Goal: Find specific page/section: Find specific page/section

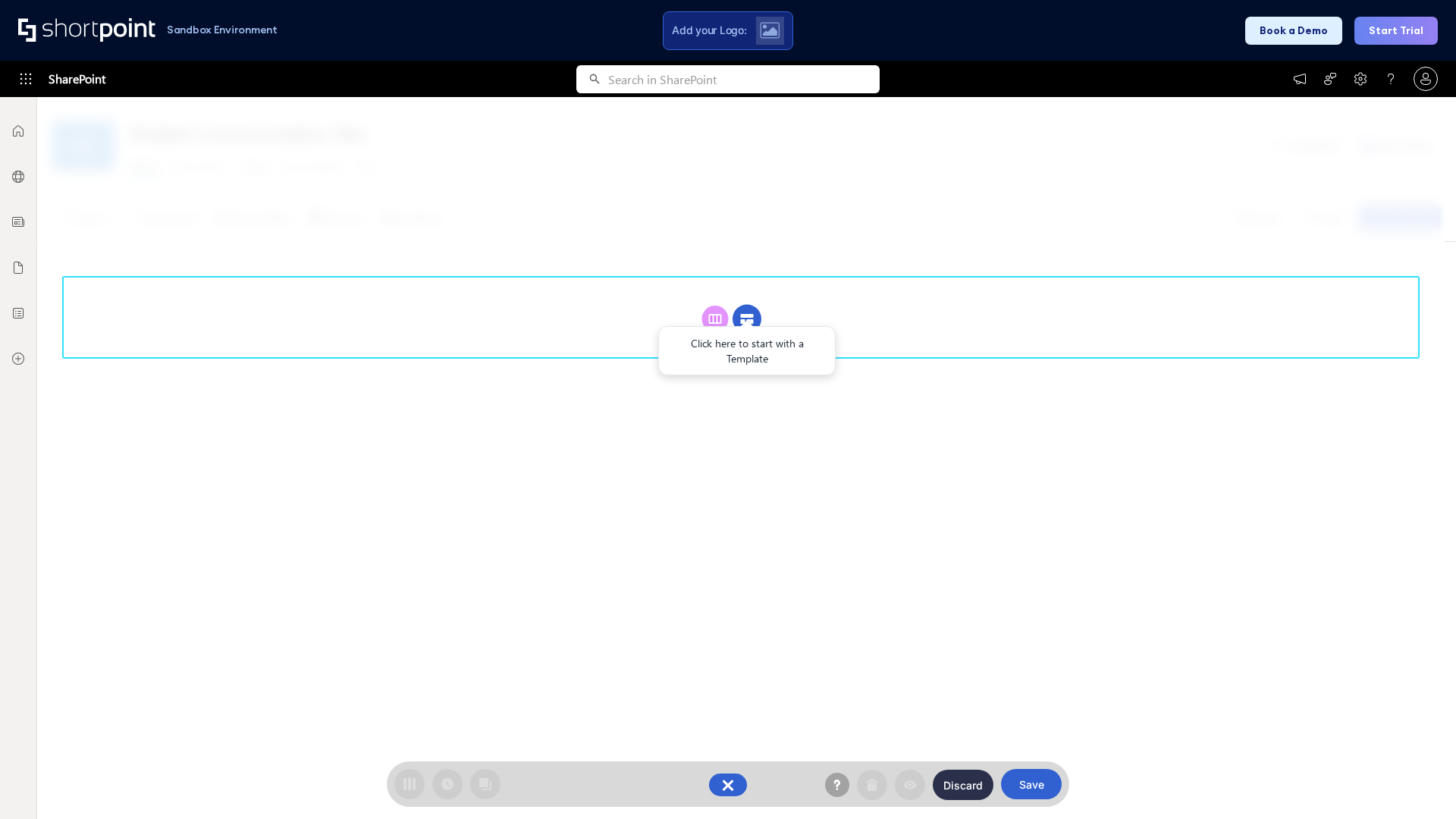
click at [747, 305] on circle at bounding box center [747, 319] width 29 height 29
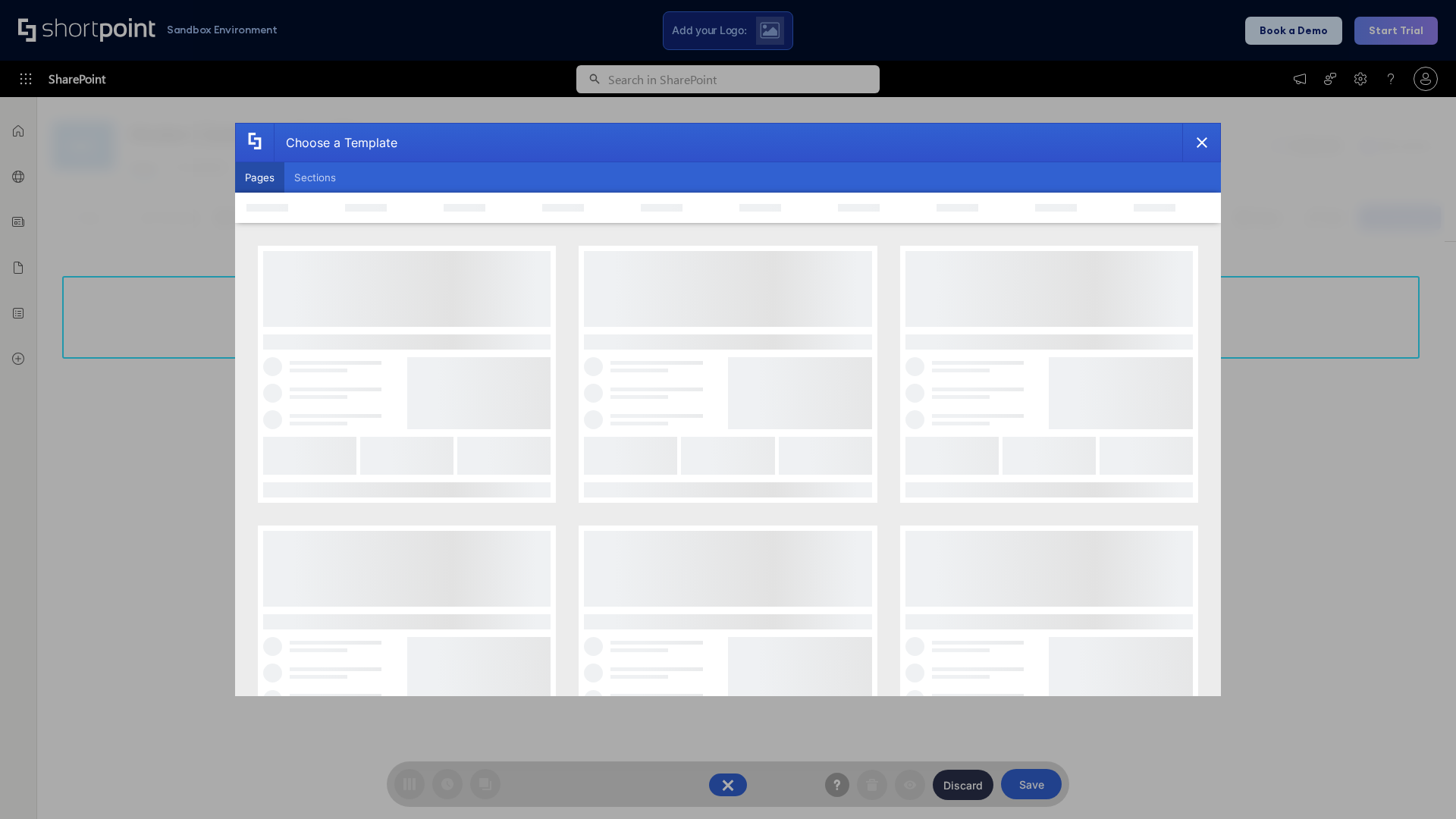
scroll to position [208, 0]
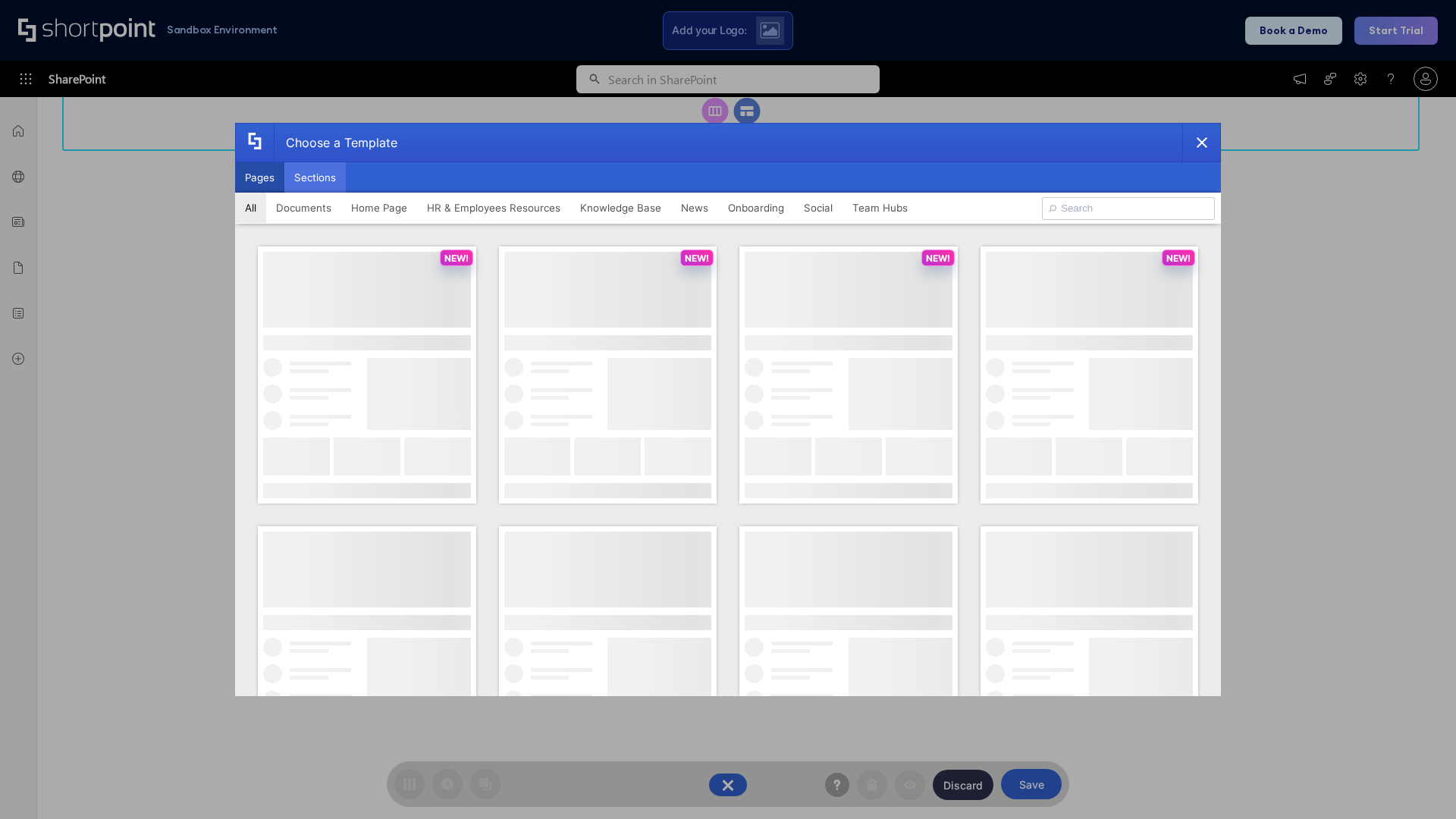
click at [315, 177] on button "Sections" at bounding box center [315, 177] width 62 height 30
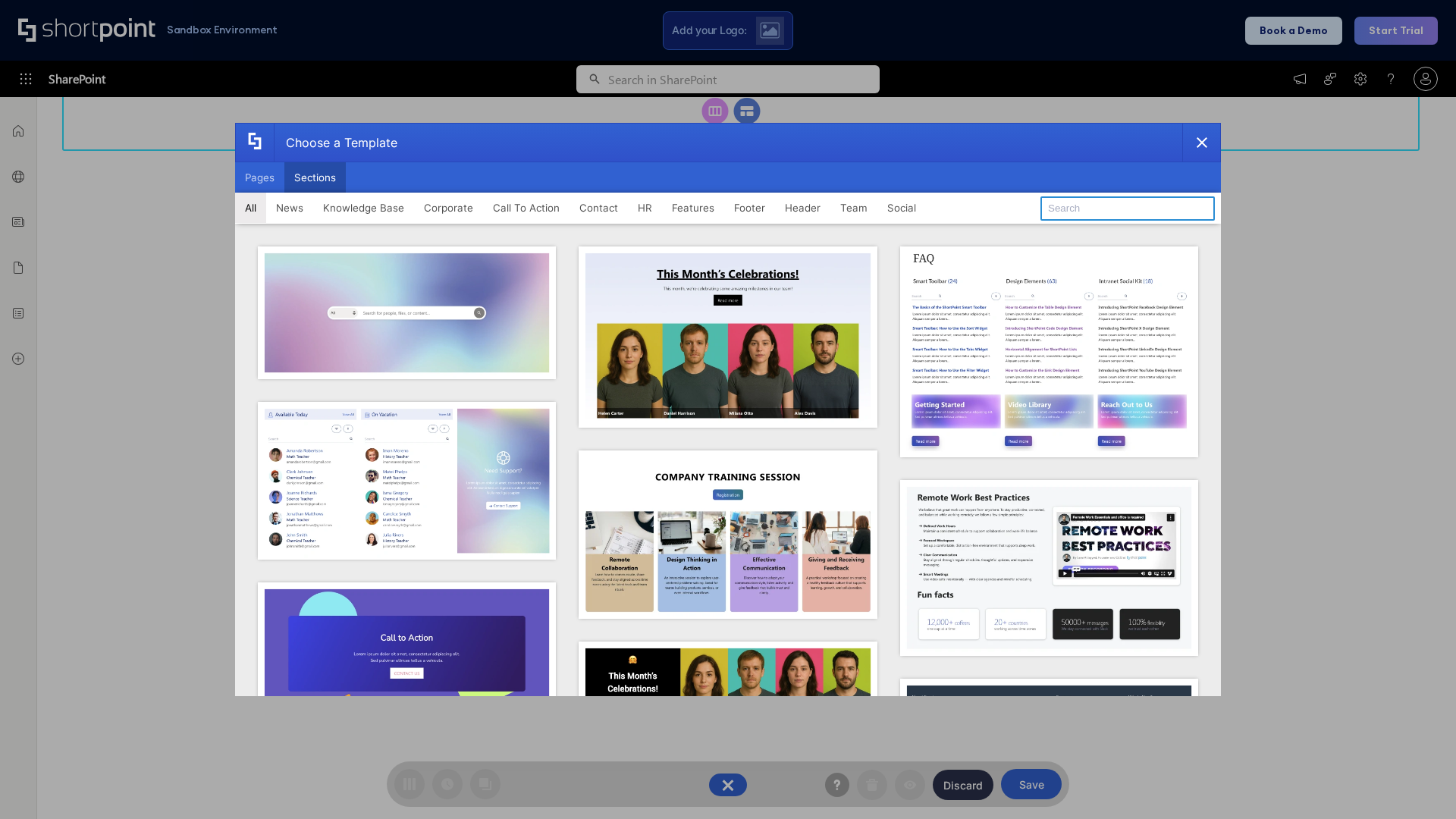
type input "Knowledge Base"
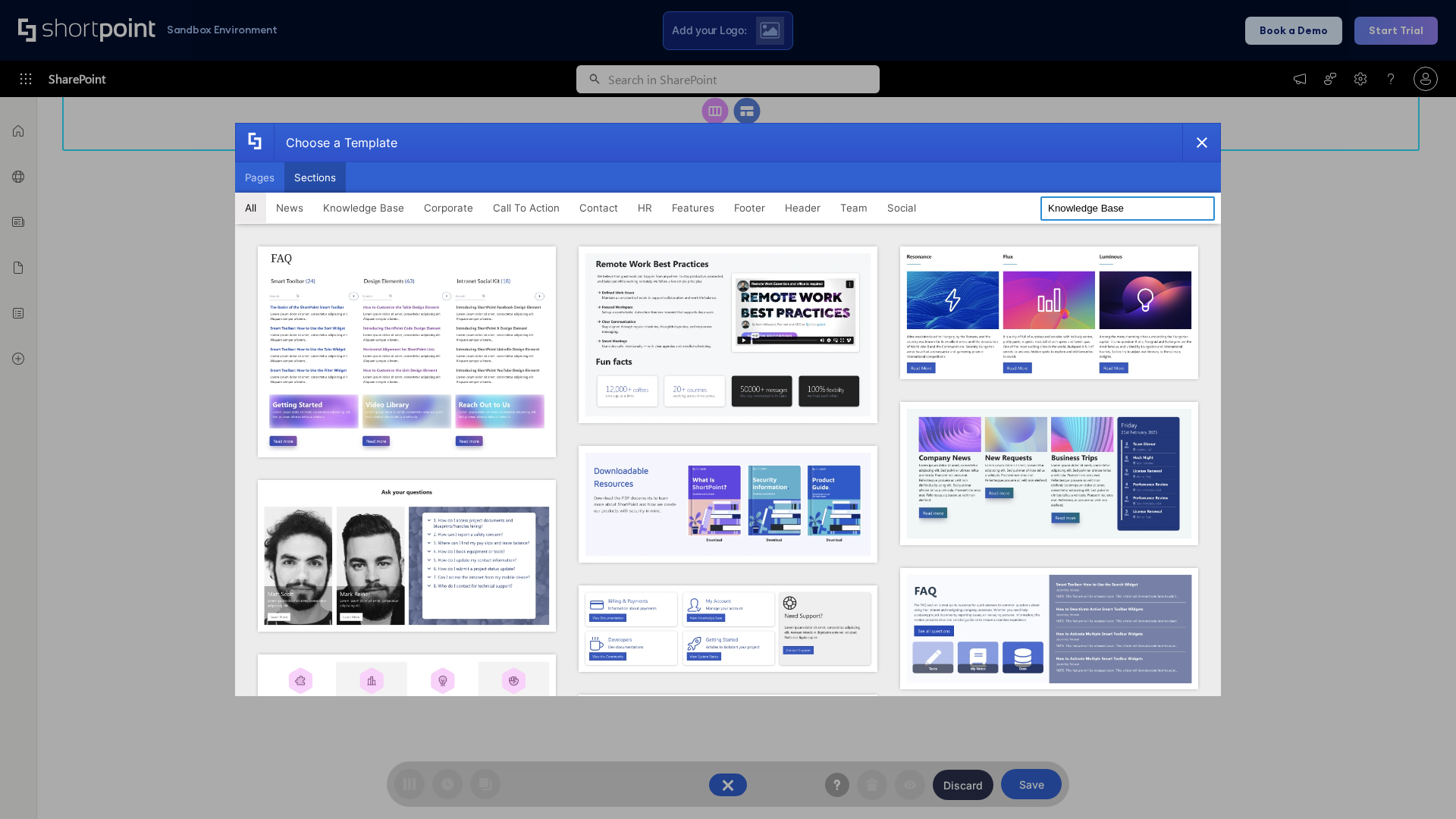
scroll to position [348, 0]
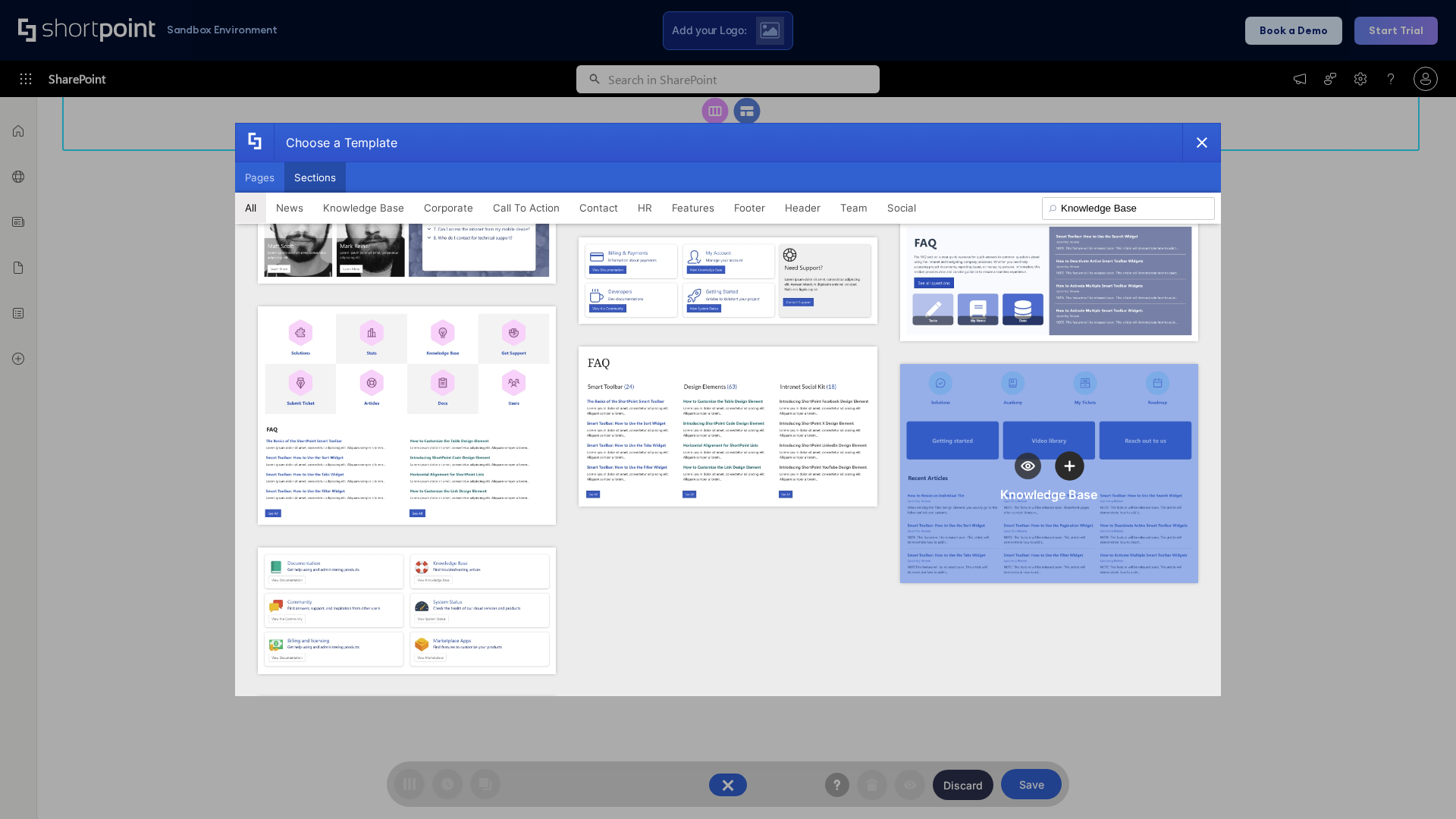
click at [1064, 460] on icon "template selector" at bounding box center [1070, 465] width 11 height 11
